Goal: Transaction & Acquisition: Purchase product/service

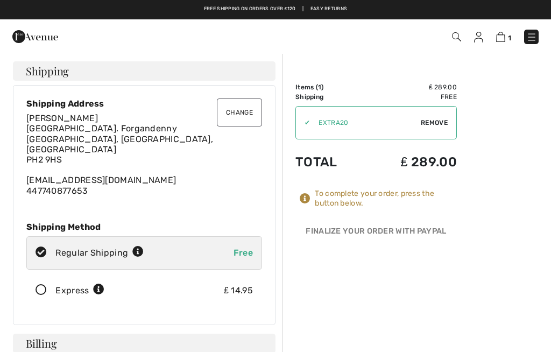
click at [41, 293] on icon at bounding box center [41, 289] width 28 height 11
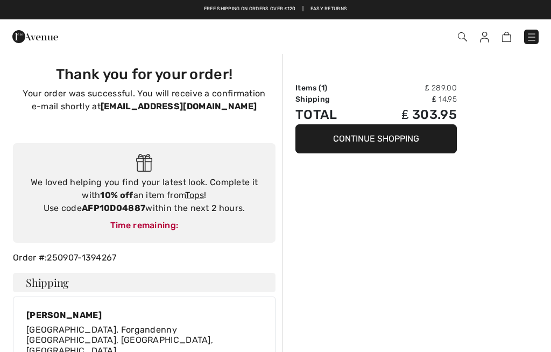
checkbox input "true"
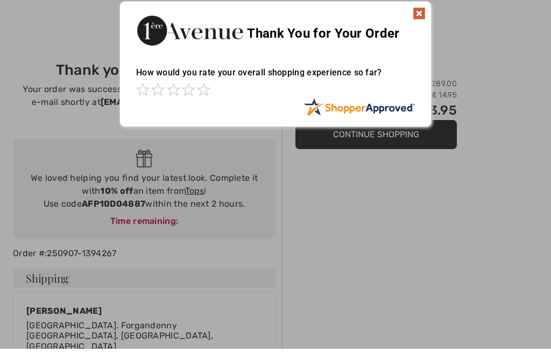
scroll to position [4, 0]
